Goal: Task Accomplishment & Management: Manage account settings

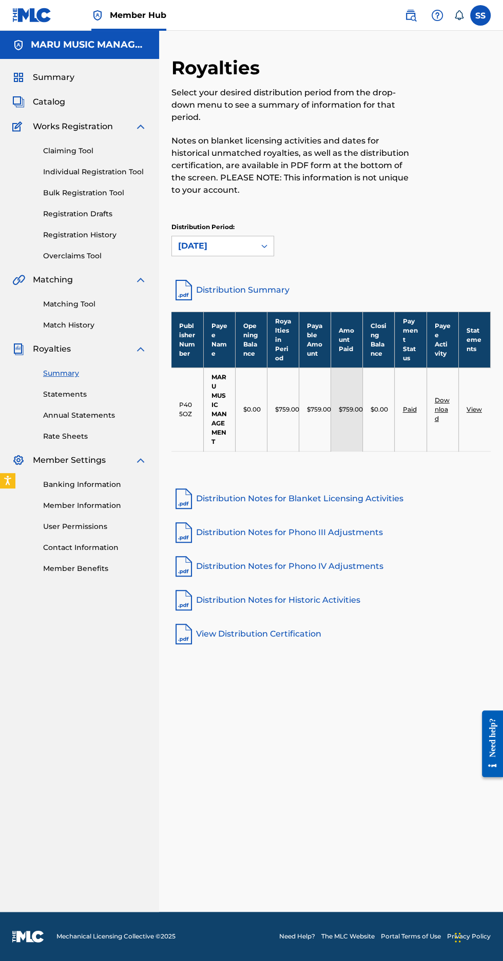
click at [42, 99] on span "Catalog" at bounding box center [49, 102] width 32 height 12
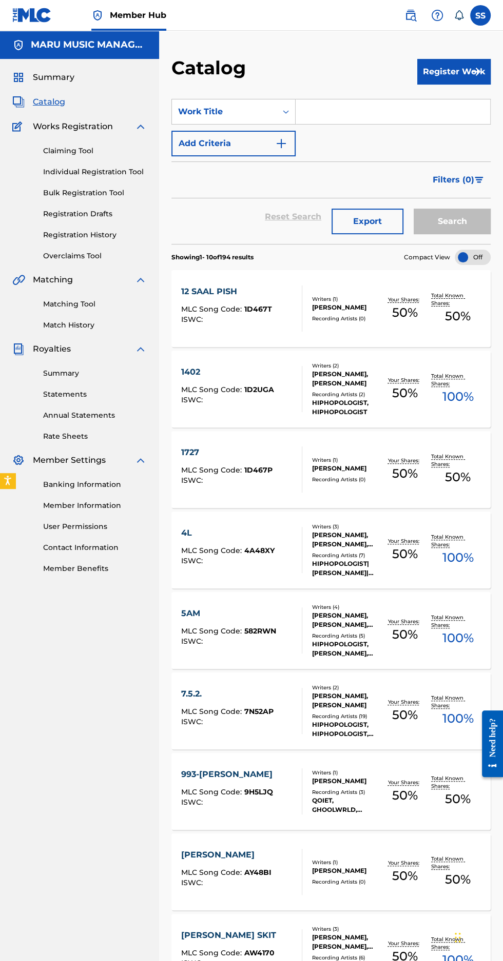
click at [16, 77] on img at bounding box center [18, 77] width 12 height 12
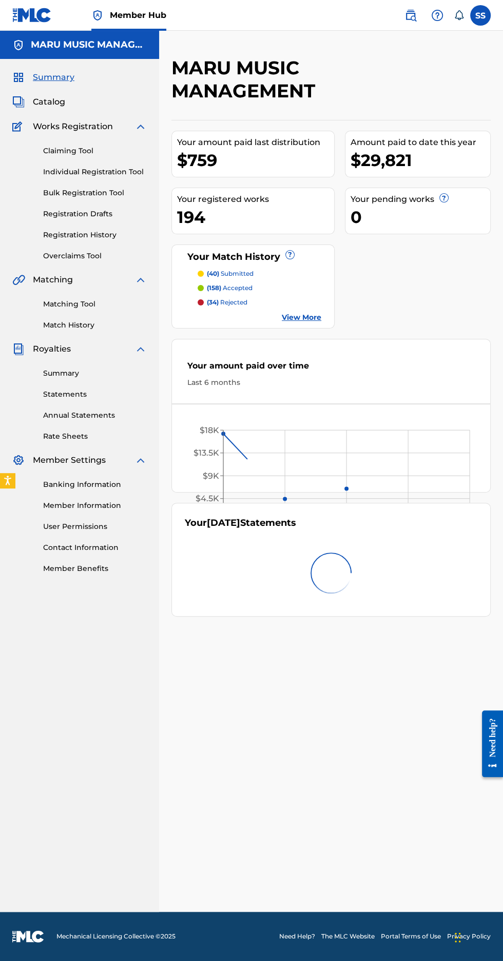
click at [25, 75] on link "Summary" at bounding box center [43, 77] width 62 height 12
click at [47, 305] on link "Matching Tool" at bounding box center [95, 304] width 104 height 11
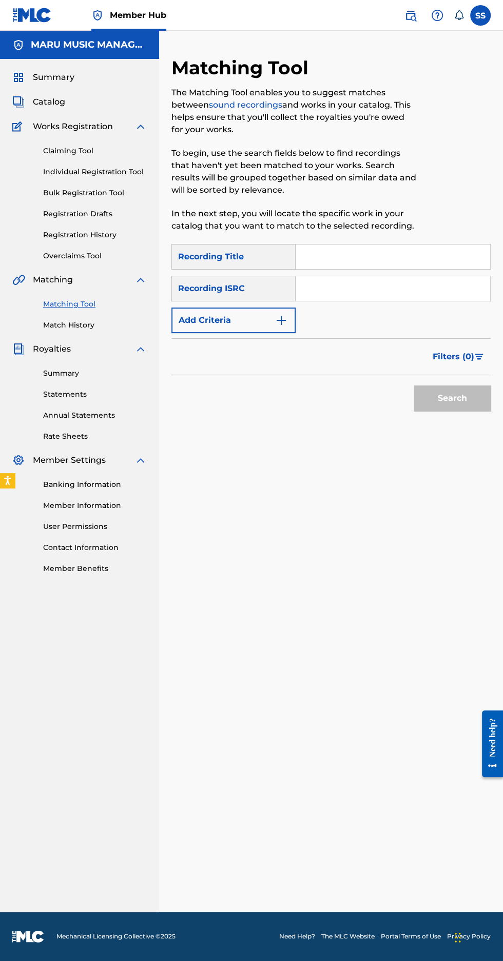
click at [60, 322] on link "Match History" at bounding box center [95, 325] width 104 height 11
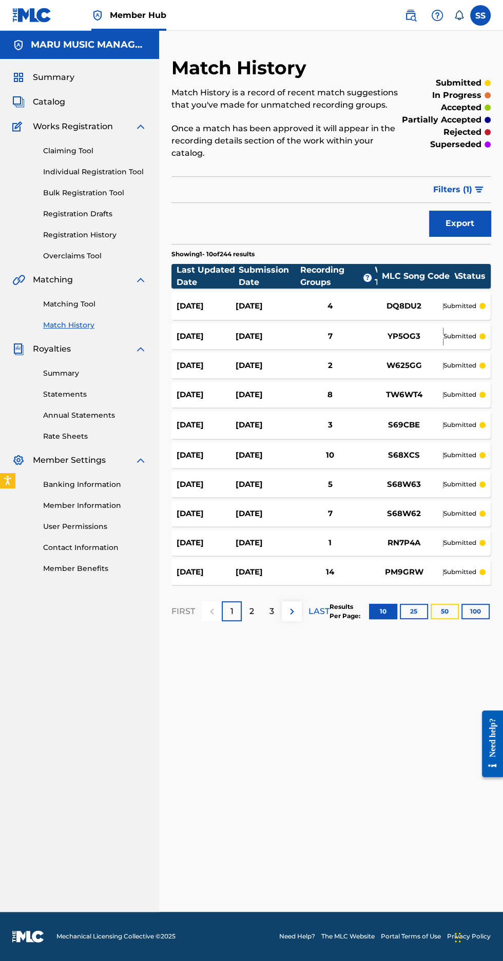
click at [455, 604] on button "50" at bounding box center [444, 611] width 28 height 15
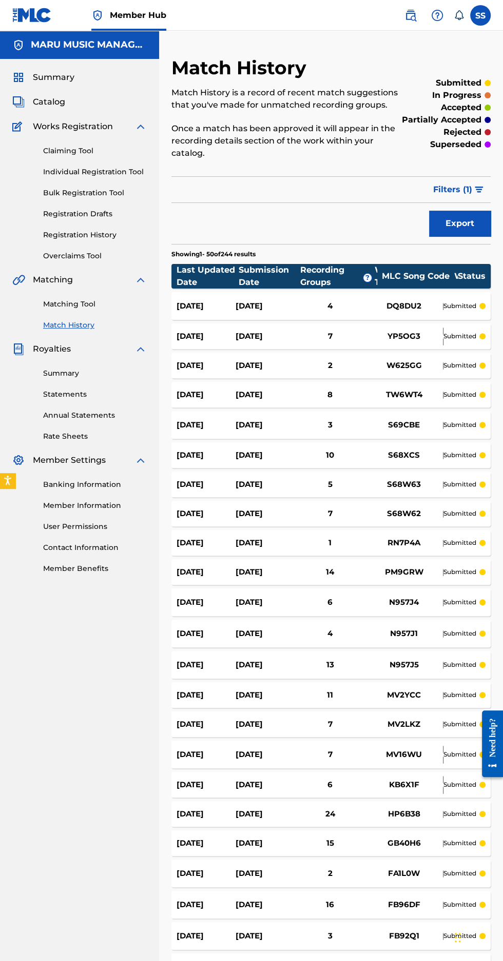
click at [45, 233] on link "Registration History" at bounding box center [95, 235] width 104 height 11
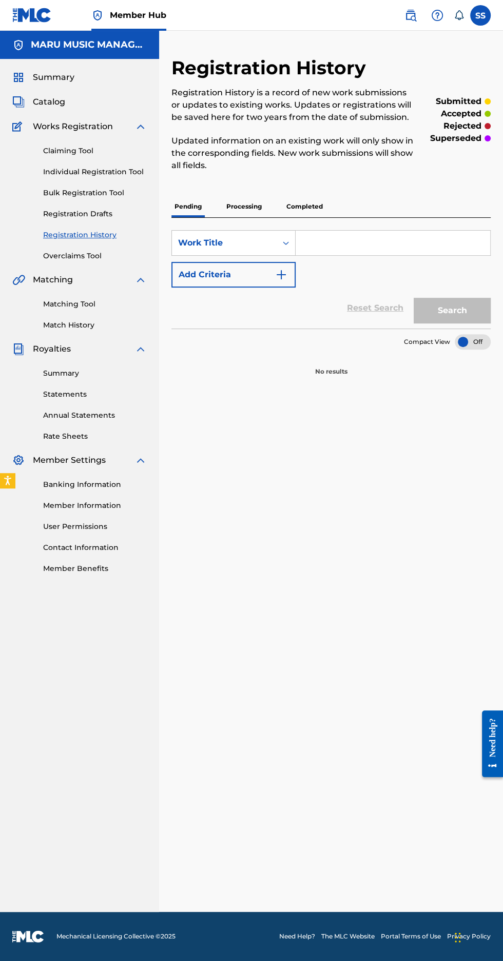
click at [286, 200] on p "Completed" at bounding box center [304, 207] width 43 height 22
